Goal: Check status

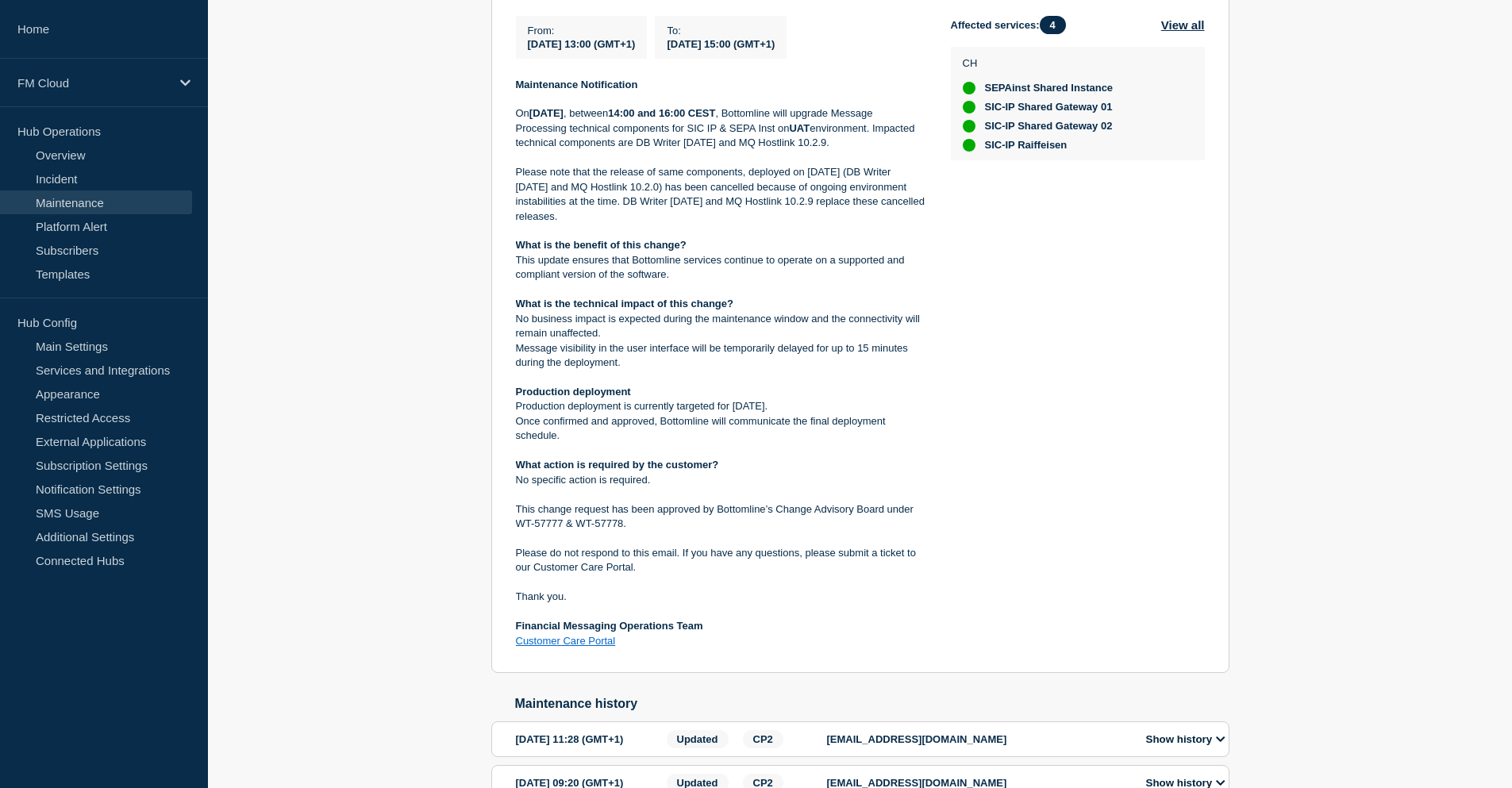
scroll to position [318, 0]
